Goal: Task Accomplishment & Management: Use online tool/utility

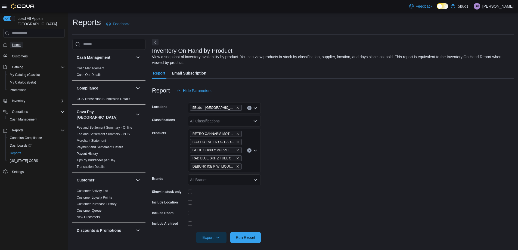
scroll to position [171, 0]
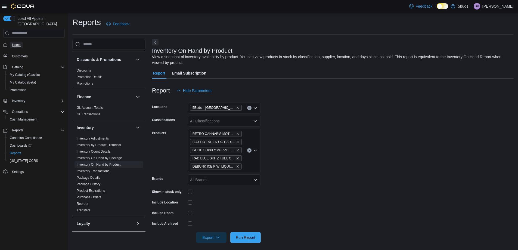
click at [14, 43] on span "Home" at bounding box center [16, 45] width 9 height 4
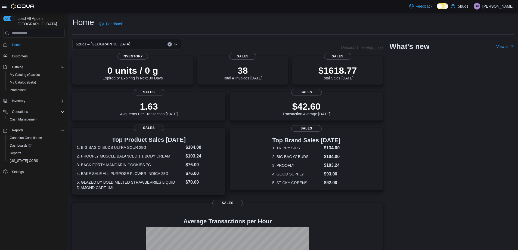
click at [180, 169] on dl "1. BIG BAG O' BUDS ULTRA SOUR 28G $104.00 2. PROOFLY MUSCLE BALANCED 1:1 BODY C…" at bounding box center [149, 167] width 144 height 46
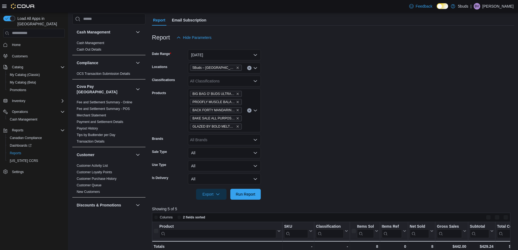
scroll to position [54, 0]
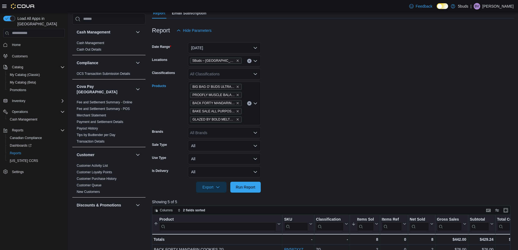
click at [250, 104] on icon "Clear input" at bounding box center [249, 103] width 2 height 2
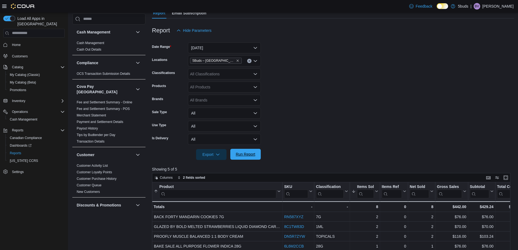
click at [250, 156] on span "Run Report" at bounding box center [246, 153] width 20 height 5
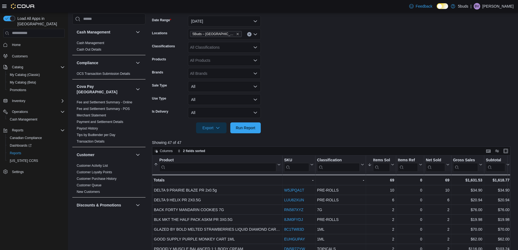
scroll to position [82, 0]
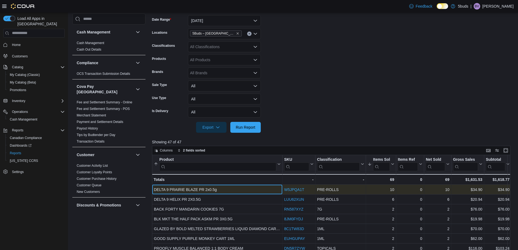
click at [214, 187] on div "DELTA 9 PRAIRIE BLAZE PR 2x0.5g" at bounding box center [217, 189] width 127 height 7
copy div "DELTA 9 PRAIRIE BLAZE PR 2x0.5g"
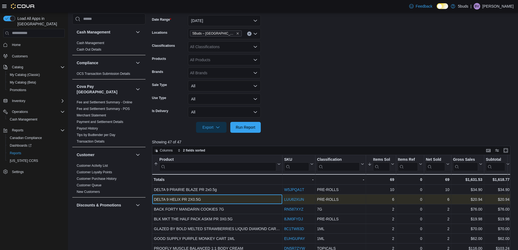
click at [191, 200] on div "DELTA 9 HELIX PR 2X0.5G" at bounding box center [217, 199] width 127 height 7
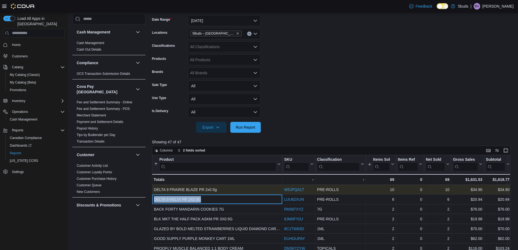
copy div "DELTA 9 HELIX PR 2X0.5G"
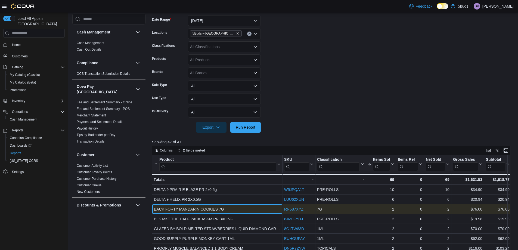
click at [173, 208] on div "BACK FORTY MANDARIN COOKIES 7G" at bounding box center [217, 209] width 127 height 7
copy div "BACK FORTY MANDARIN COOKIES 7G"
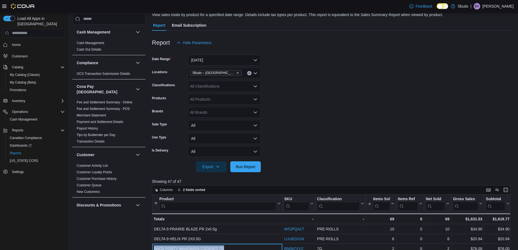
scroll to position [0, 0]
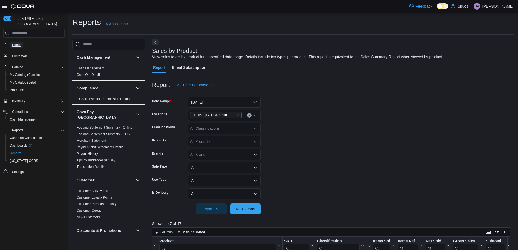
click at [18, 43] on span "Home" at bounding box center [16, 45] width 9 height 4
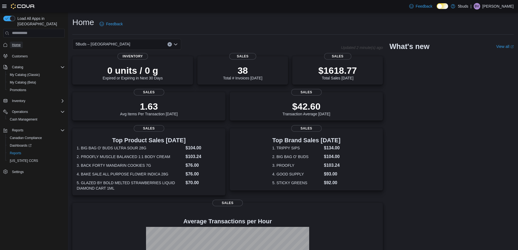
click at [19, 43] on span "Home" at bounding box center [16, 45] width 9 height 4
click at [151, 162] on dt "3. BACK FORTY MANDARIN COOKIES 7G" at bounding box center [130, 164] width 107 height 5
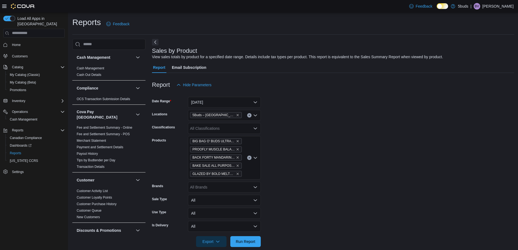
click at [249, 160] on div "BIG BAG O' BUDS ULTRA SOUR 28G PROOFLY MUSCLE BALANCED 1:1 BODY CREAM BACK FORT…" at bounding box center [224, 157] width 73 height 43
click at [248, 157] on button "Clear input" at bounding box center [249, 157] width 4 height 4
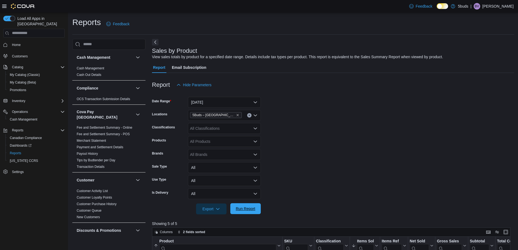
click at [244, 212] on span "Run Report" at bounding box center [245, 208] width 24 height 11
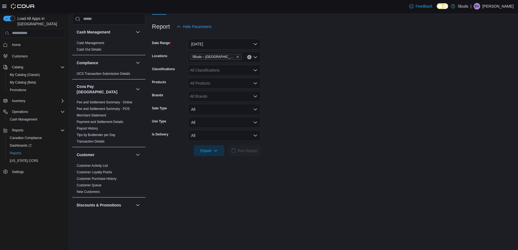
scroll to position [136, 0]
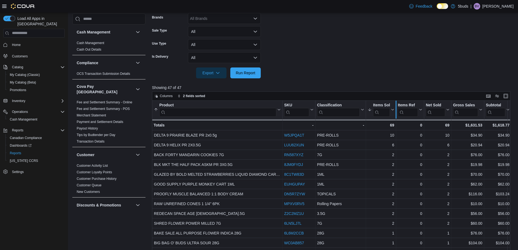
click at [394, 110] on div at bounding box center [396, 110] width 4 height 18
click at [392, 110] on icon at bounding box center [392, 109] width 4 height 3
click at [378, 136] on span "Sort High-Low" at bounding box center [384, 137] width 21 height 4
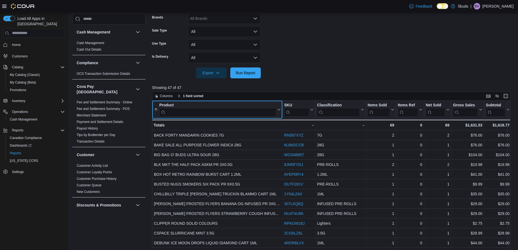
click at [276, 107] on div "Product" at bounding box center [217, 105] width 117 height 5
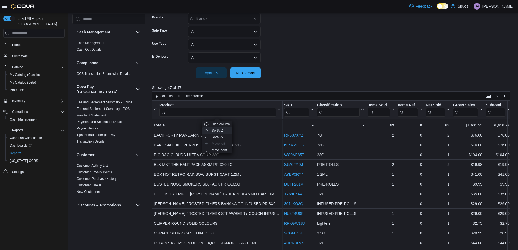
click at [219, 129] on span "Sort A-Z" at bounding box center [217, 130] width 11 height 4
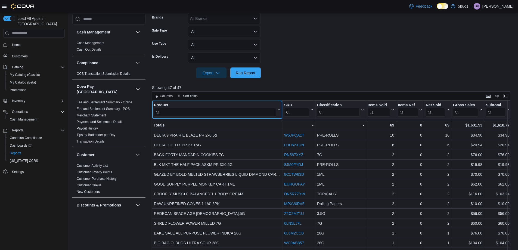
click at [279, 108] on icon at bounding box center [278, 109] width 4 height 3
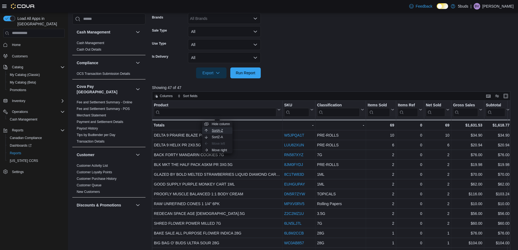
click at [222, 130] on span "Sort A-Z" at bounding box center [217, 130] width 11 height 4
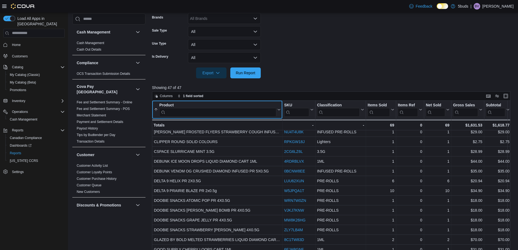
scroll to position [0, 0]
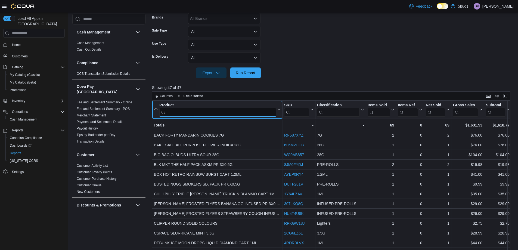
click at [220, 109] on input "search" at bounding box center [217, 112] width 117 height 9
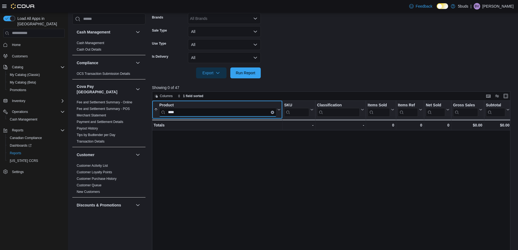
click at [220, 109] on input "****" at bounding box center [217, 112] width 117 height 9
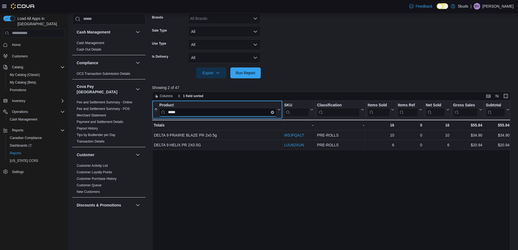
click at [220, 109] on input "*****" at bounding box center [217, 112] width 117 height 9
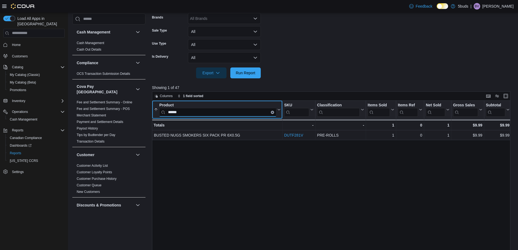
click at [245, 114] on input "******" at bounding box center [217, 112] width 117 height 9
type input "********"
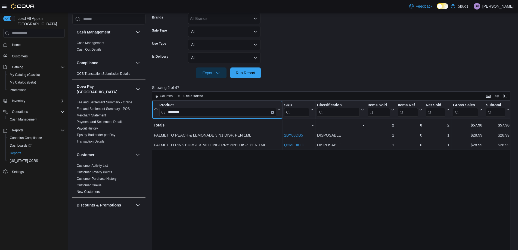
click at [272, 111] on button "Clear input" at bounding box center [272, 112] width 3 height 3
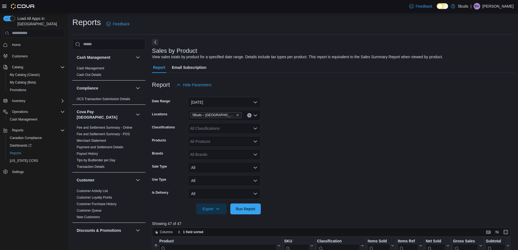
click at [96, 76] on div "Cash Management Cash Out Details" at bounding box center [108, 72] width 73 height 15
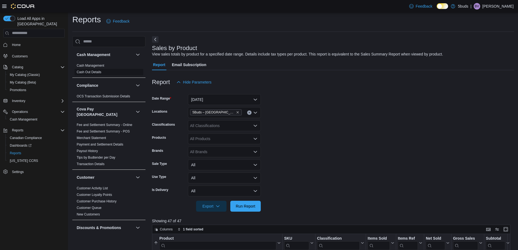
click at [96, 70] on span "Cash Out Details" at bounding box center [89, 72] width 25 height 4
click at [97, 71] on link "Cash Out Details" at bounding box center [89, 72] width 25 height 4
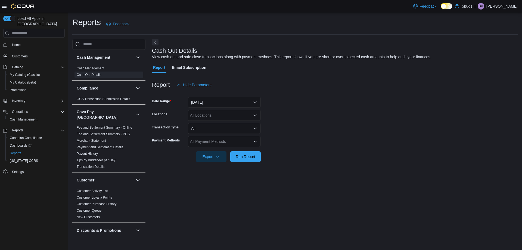
click at [205, 115] on div "All Locations" at bounding box center [224, 115] width 73 height 11
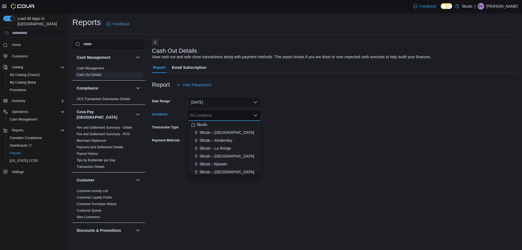
click at [220, 132] on span "5Buds – [GEOGRAPHIC_DATA]" at bounding box center [227, 132] width 55 height 5
click at [330, 145] on form "Date Range [DATE] Locations 5Buds – [GEOGRAPHIC_DATA] Combo box. Selected. 5Bud…" at bounding box center [335, 126] width 366 height 72
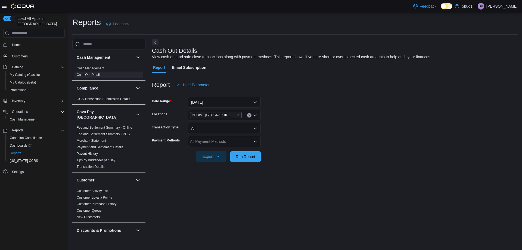
click at [207, 156] on span "Export" at bounding box center [211, 156] width 24 height 11
click at [223, 167] on span "Export to Excel" at bounding box center [212, 167] width 24 height 4
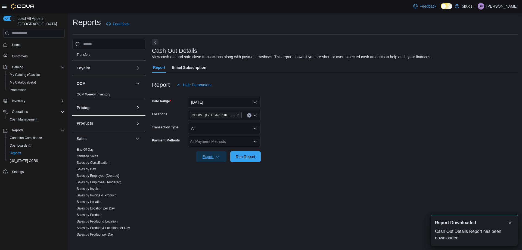
scroll to position [361, 0]
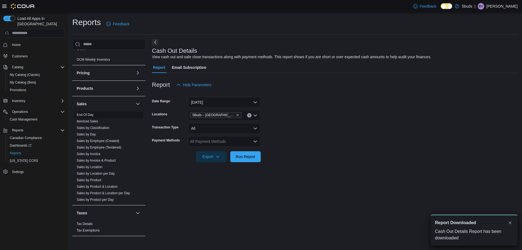
click at [89, 113] on link "End Of Day" at bounding box center [85, 115] width 17 height 4
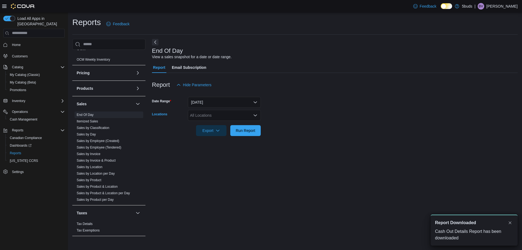
click at [211, 114] on div "All Locations" at bounding box center [224, 115] width 73 height 11
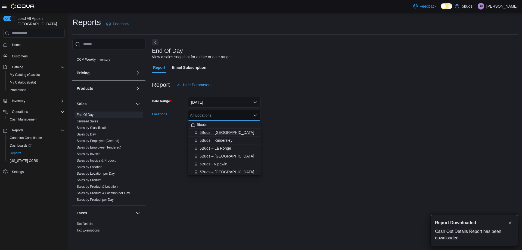
click at [216, 134] on span "5Buds – [GEOGRAPHIC_DATA]" at bounding box center [227, 132] width 55 height 5
click at [338, 129] on form "Date Range [DATE] Locations 5Buds – [GEOGRAPHIC_DATA] Combo box. Selected. 5Bud…" at bounding box center [335, 113] width 366 height 46
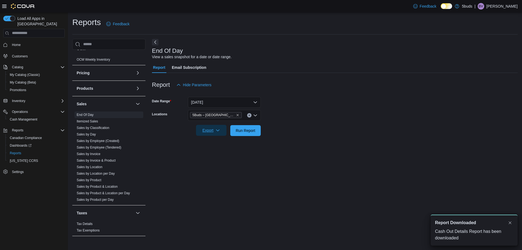
click at [210, 128] on span "Export" at bounding box center [211, 130] width 24 height 11
click at [213, 139] on span "Export to Excel" at bounding box center [212, 141] width 24 height 4
